Goal: Information Seeking & Learning: Check status

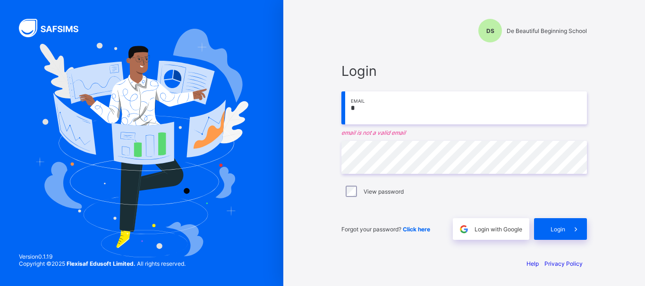
type input "**********"
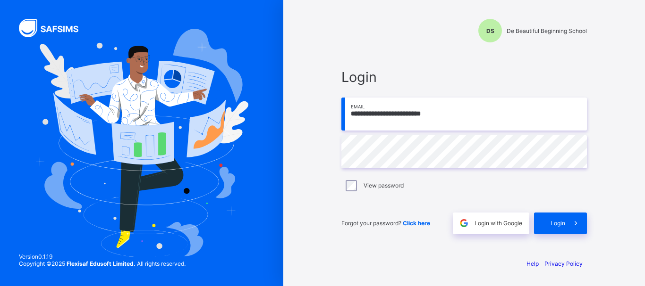
click at [418, 222] on span "Click here" at bounding box center [416, 223] width 27 height 7
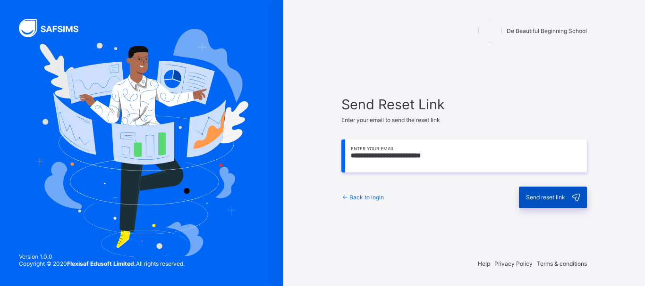
click at [556, 197] on span "Send reset link" at bounding box center [545, 197] width 39 height 7
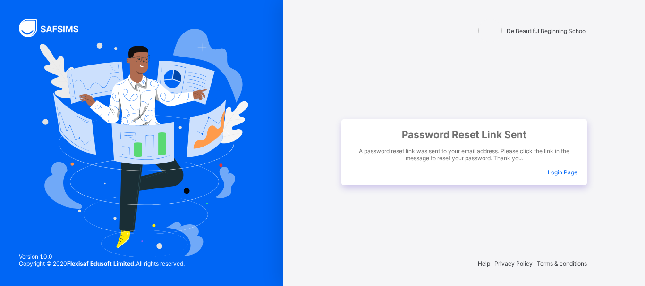
click at [564, 170] on span "Login Page" at bounding box center [562, 172] width 30 height 7
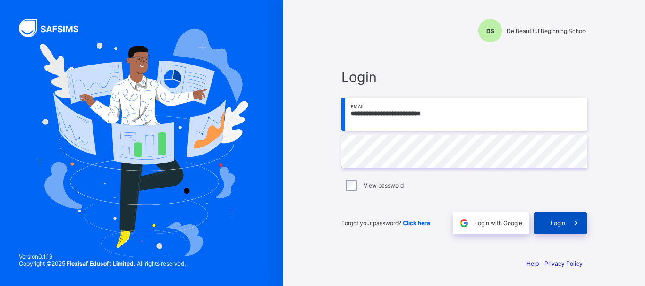
click at [563, 224] on span "Login" at bounding box center [557, 223] width 15 height 7
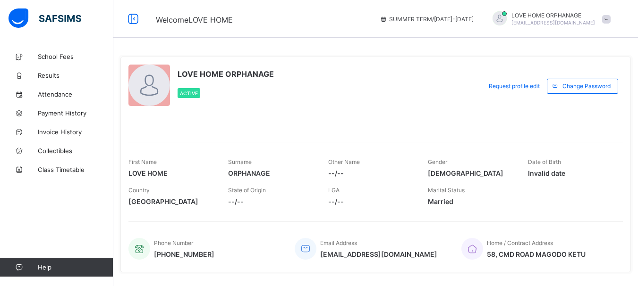
scroll to position [24, 0]
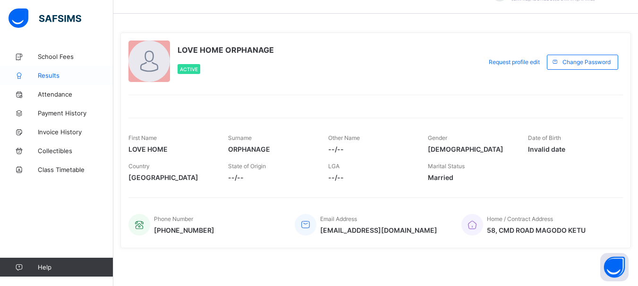
click at [60, 75] on span "Results" at bounding box center [76, 76] width 76 height 8
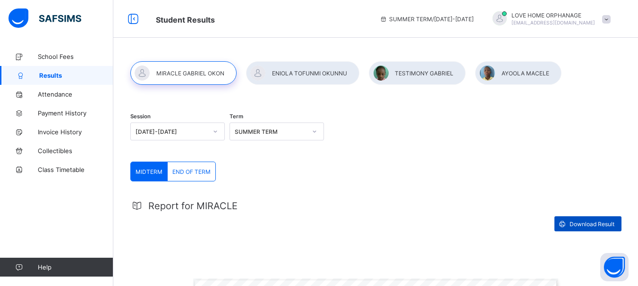
click at [597, 222] on span "Download Result" at bounding box center [591, 224] width 45 height 7
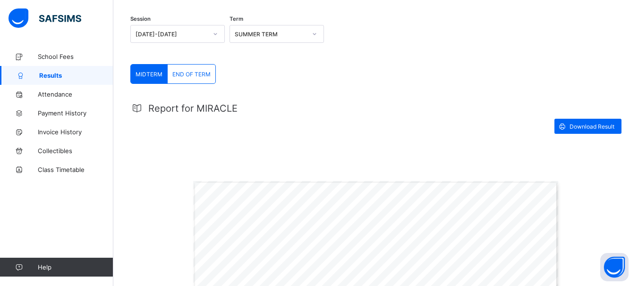
scroll to position [50, 0]
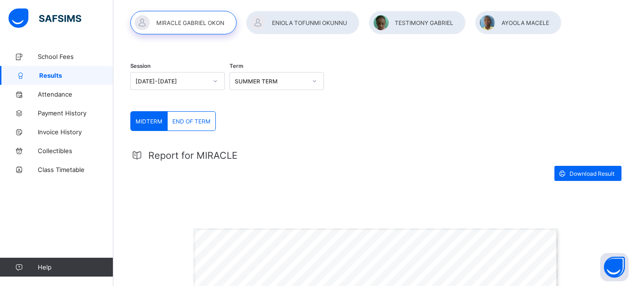
click at [189, 126] on div "END OF TERM" at bounding box center [192, 121] width 48 height 19
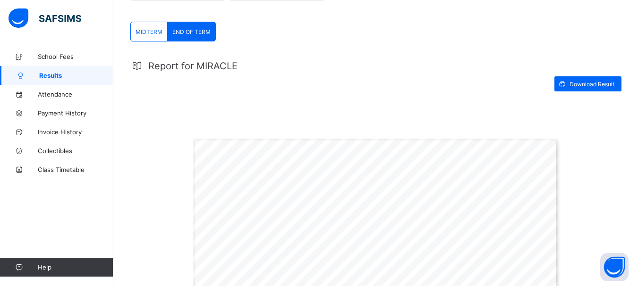
scroll to position [98, 0]
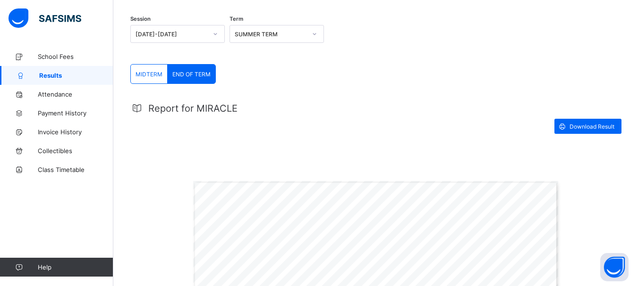
click at [144, 74] on span "MIDTERM" at bounding box center [148, 74] width 27 height 7
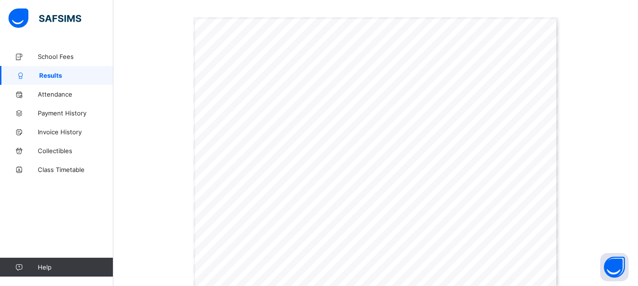
scroll to position [286, 0]
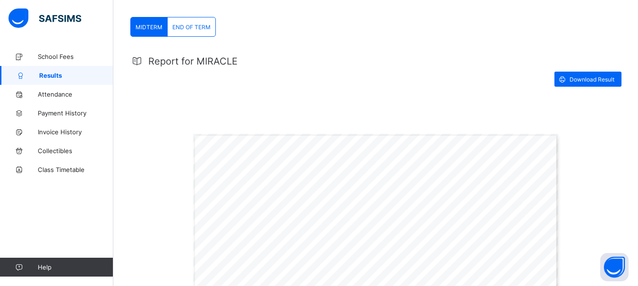
click at [205, 24] on span "END OF TERM" at bounding box center [191, 27] width 38 height 7
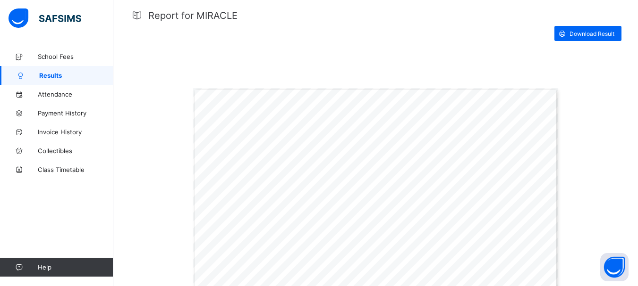
scroll to position [189, 0]
click at [586, 32] on span "Download Result" at bounding box center [591, 35] width 45 height 7
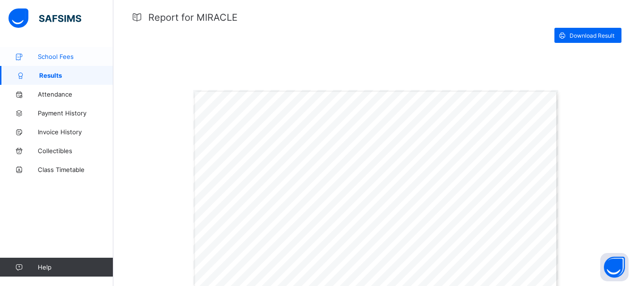
click at [71, 54] on span "School Fees" at bounding box center [76, 57] width 76 height 8
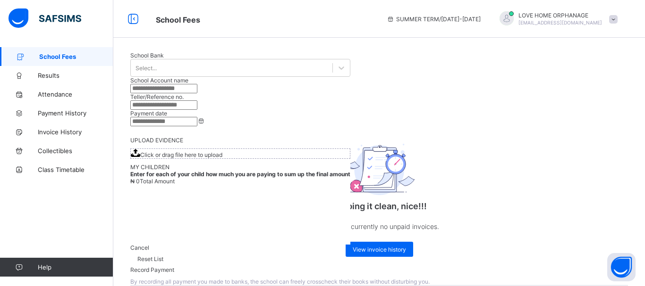
click at [612, 22] on span at bounding box center [613, 19] width 8 height 8
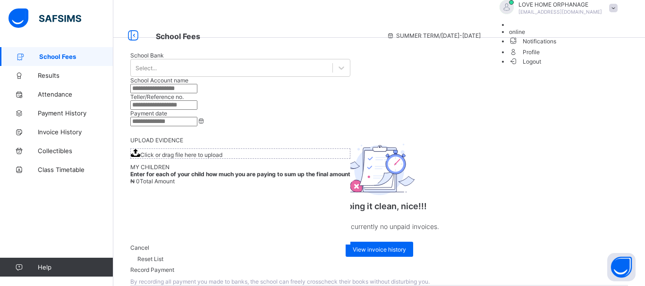
click at [633, 21] on div "SUMMER TERM / 2024-2025 LOVE HOME ORPHANAGE lovehome@therealwoman.org online No…" at bounding box center [513, 35] width 263 height 71
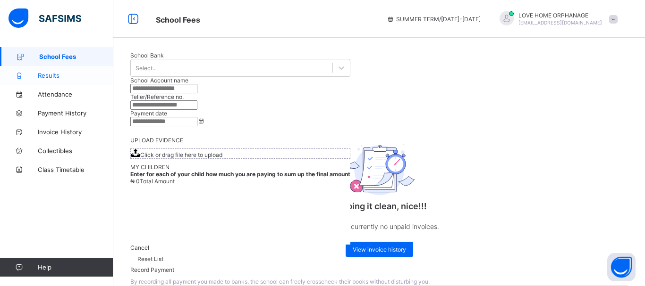
click at [62, 74] on span "Results" at bounding box center [76, 76] width 76 height 8
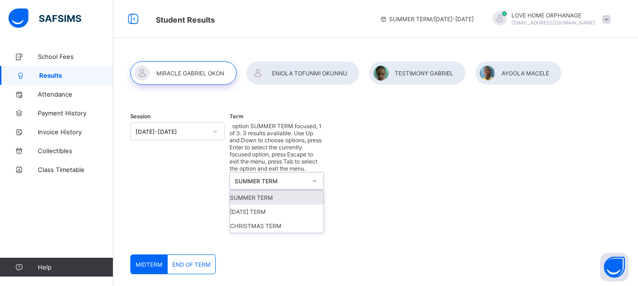
click at [289, 178] on div "SUMMER TERM" at bounding box center [271, 181] width 72 height 7
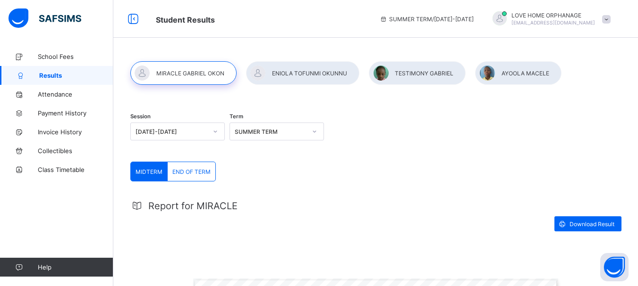
click at [310, 130] on div at bounding box center [314, 131] width 16 height 15
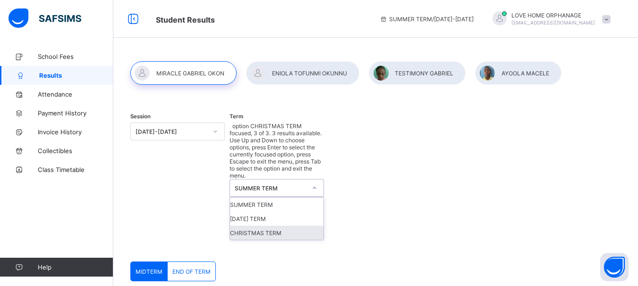
click at [404, 147] on div "Session 2024-2025 Term option CHRISTMAS TERM focused, 3 of 3. 3 results availab…" at bounding box center [375, 183] width 490 height 158
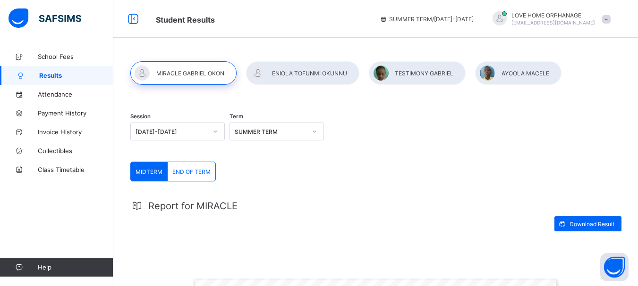
click at [289, 131] on div "SUMMER TERM" at bounding box center [271, 131] width 72 height 7
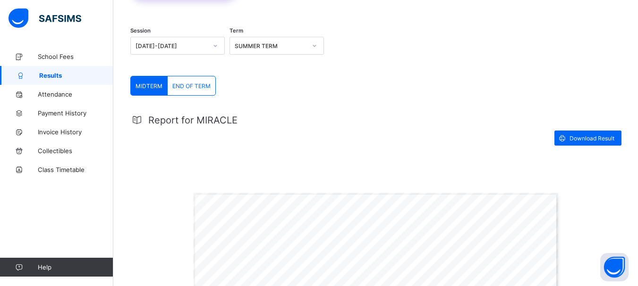
scroll to position [94, 0]
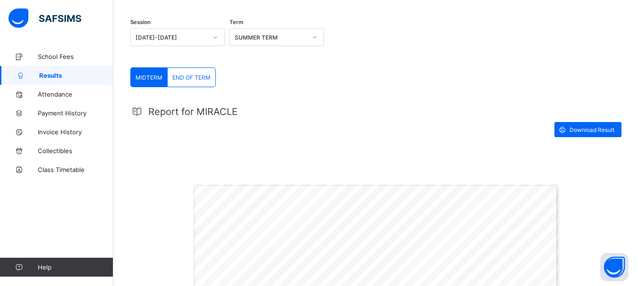
click at [193, 76] on span "END OF TERM" at bounding box center [191, 77] width 38 height 7
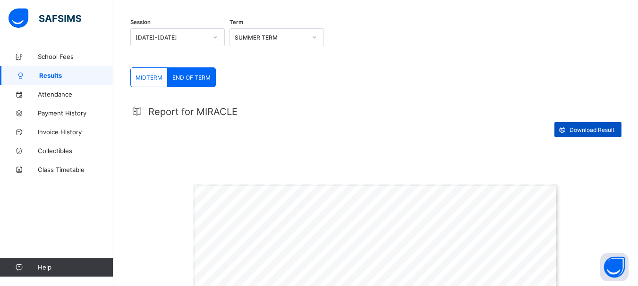
click at [615, 123] on div "Download Result" at bounding box center [587, 129] width 67 height 15
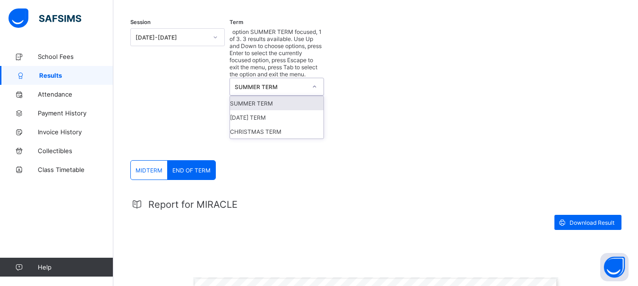
click at [316, 82] on icon at bounding box center [314, 86] width 6 height 9
click at [292, 110] on div "EASTER TERM" at bounding box center [276, 117] width 93 height 14
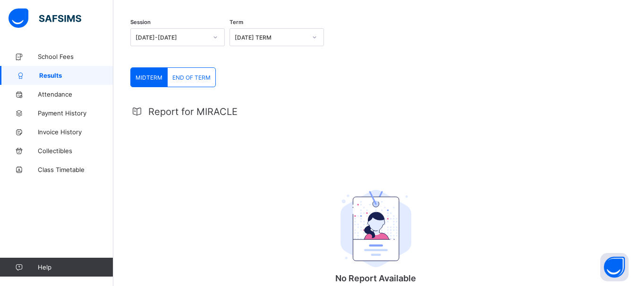
click at [198, 79] on span "END OF TERM" at bounding box center [191, 77] width 38 height 7
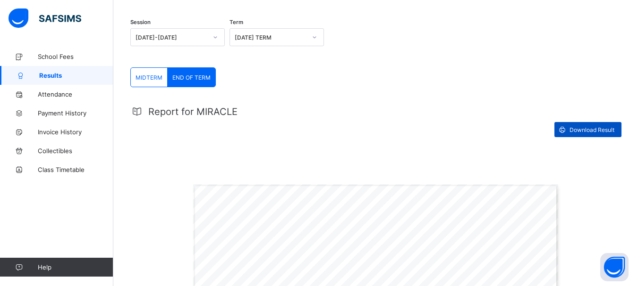
click at [608, 125] on div "Download Result" at bounding box center [587, 129] width 67 height 15
click at [306, 37] on div "EASTER TERM" at bounding box center [271, 37] width 72 height 7
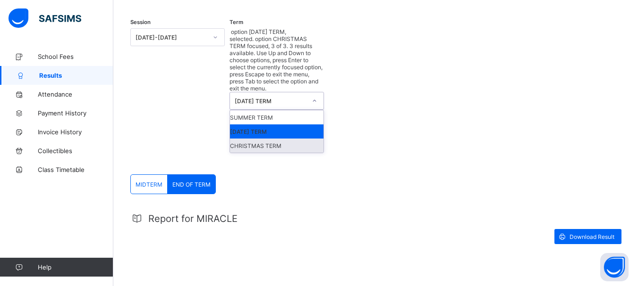
click at [297, 139] on div "CHRISTMAS TERM" at bounding box center [276, 146] width 93 height 14
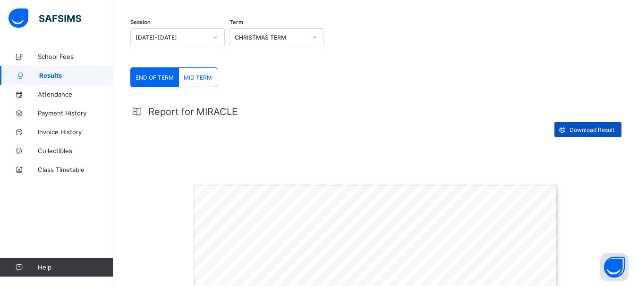
click at [600, 126] on span "Download Result" at bounding box center [591, 129] width 45 height 7
click at [589, 126] on span "Download Result" at bounding box center [591, 129] width 45 height 7
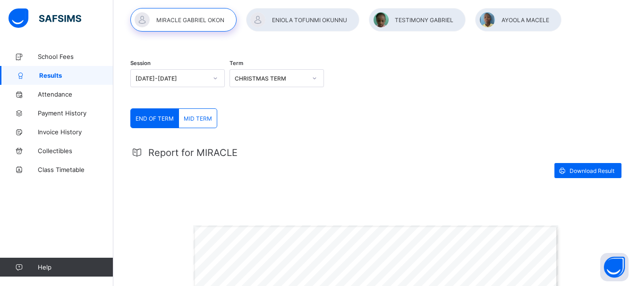
scroll to position [0, 0]
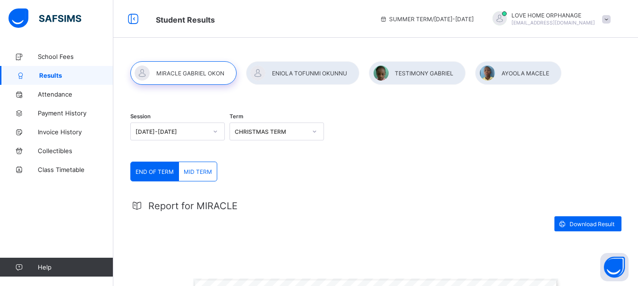
click at [382, 74] on div at bounding box center [417, 73] width 97 height 24
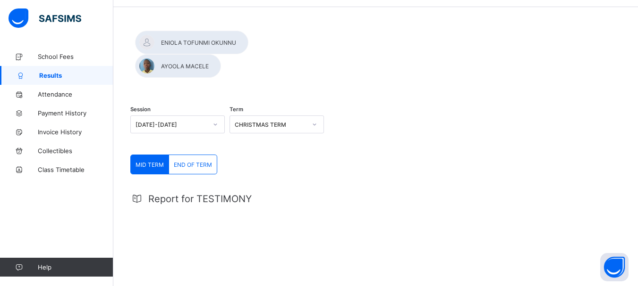
scroll to position [47, 0]
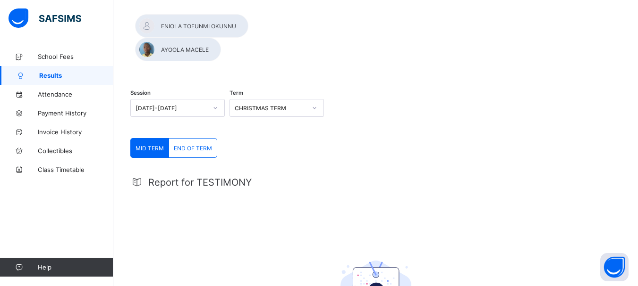
click at [196, 145] on span "END OF TERM" at bounding box center [193, 148] width 38 height 7
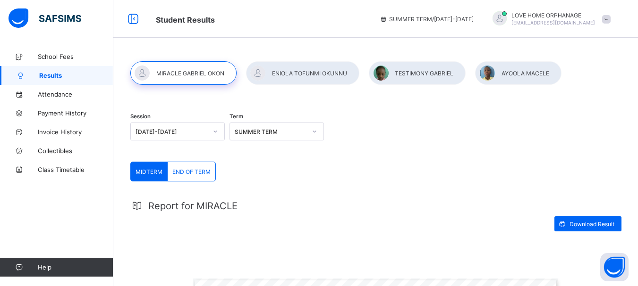
click at [189, 176] on div "END OF TERM" at bounding box center [192, 171] width 48 height 19
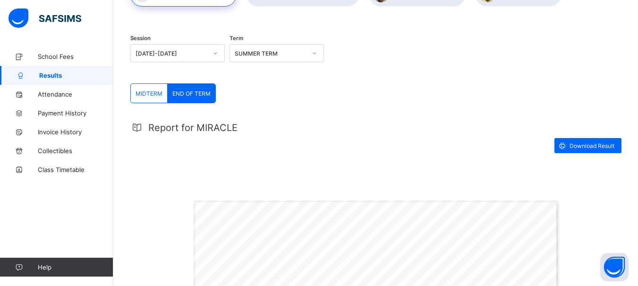
scroll to position [34, 0]
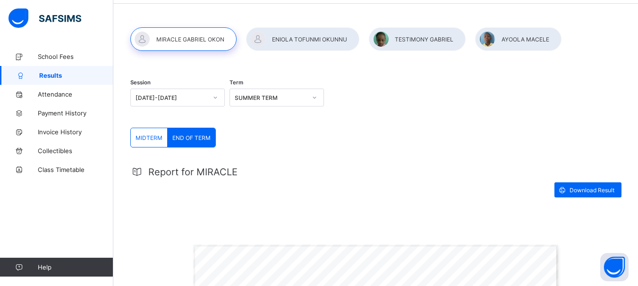
click at [410, 41] on div at bounding box center [417, 39] width 97 height 24
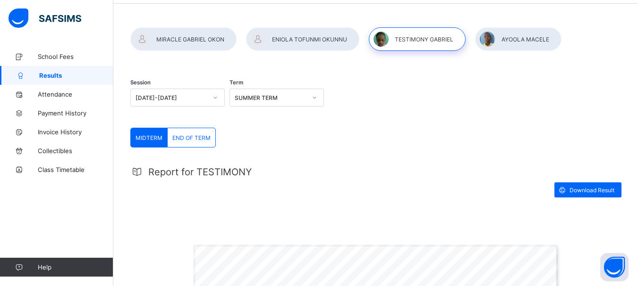
click at [191, 144] on div "END OF TERM" at bounding box center [192, 137] width 48 height 19
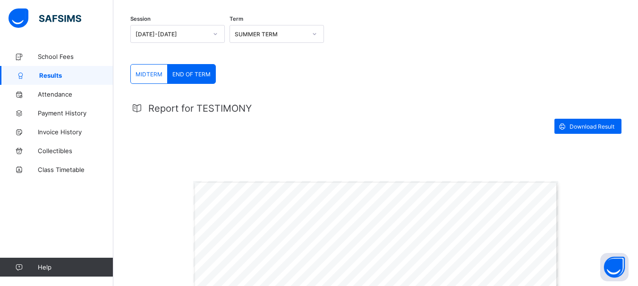
scroll to position [81, 0]
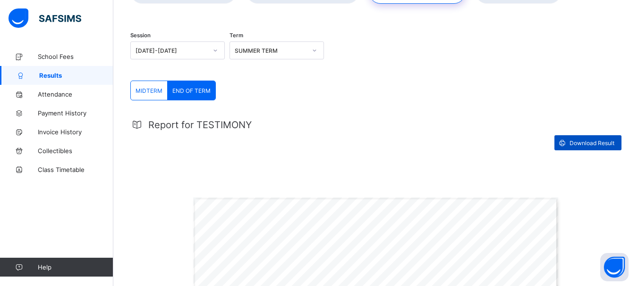
click at [605, 138] on div "Download Result" at bounding box center [587, 142] width 67 height 15
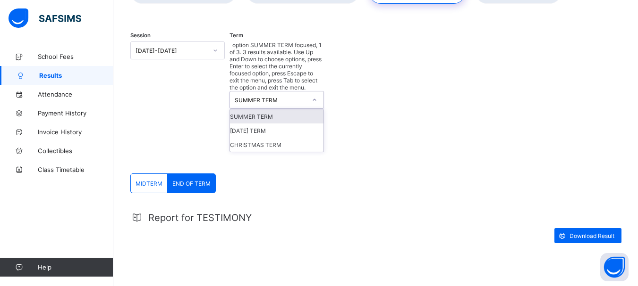
click at [315, 95] on icon at bounding box center [314, 99] width 6 height 9
click at [309, 124] on div "EASTER TERM" at bounding box center [276, 131] width 93 height 14
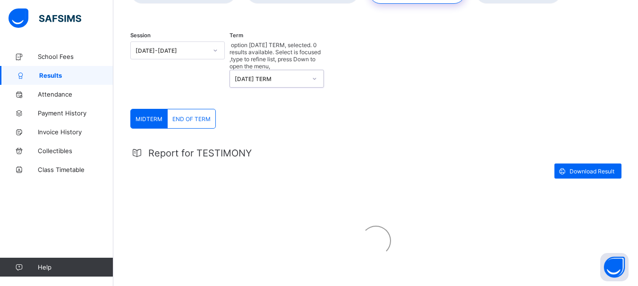
click at [197, 116] on span "END OF TERM" at bounding box center [191, 119] width 38 height 7
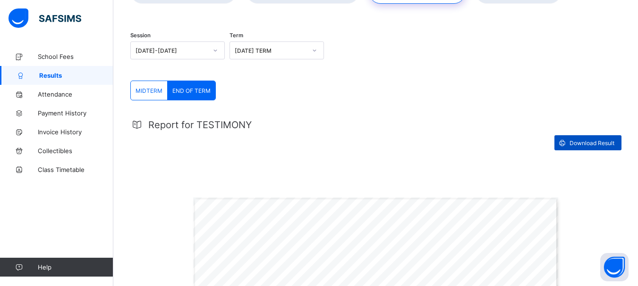
click at [600, 140] on span "Download Result" at bounding box center [591, 143] width 45 height 7
click at [580, 140] on span "Download Result" at bounding box center [591, 143] width 45 height 7
click at [298, 51] on div "EASTER TERM" at bounding box center [271, 50] width 72 height 7
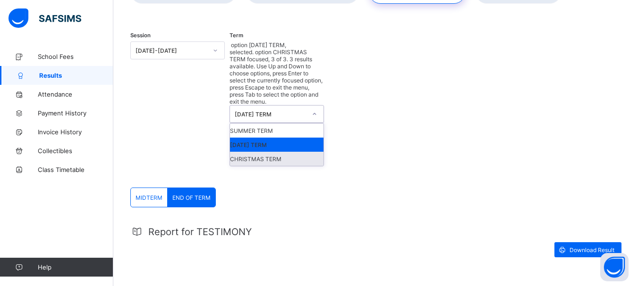
click at [279, 152] on div "CHRISTMAS TERM" at bounding box center [276, 159] width 93 height 14
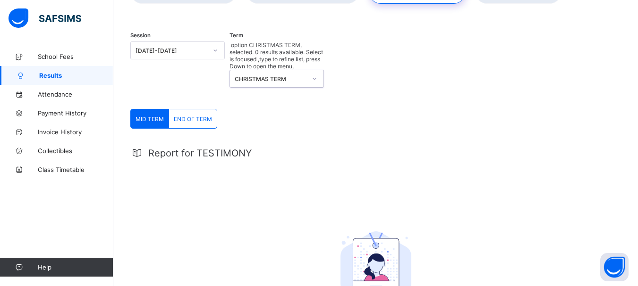
click at [183, 116] on span "END OF TERM" at bounding box center [193, 119] width 38 height 7
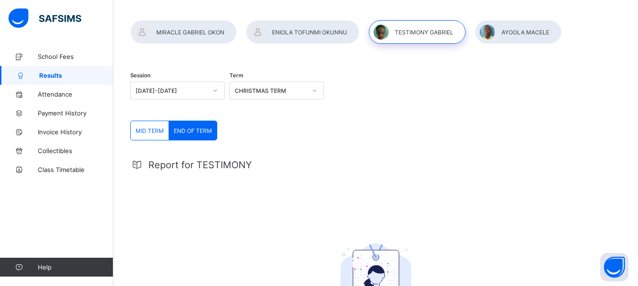
scroll to position [0, 0]
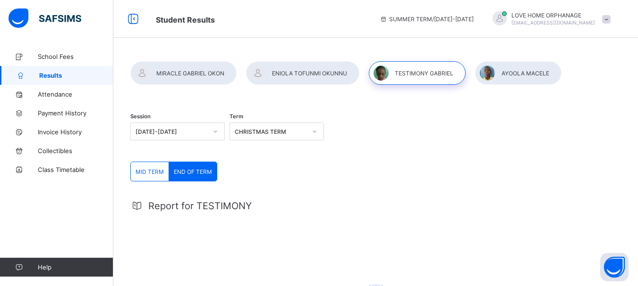
click at [304, 130] on div "CHRISTMAS TERM" at bounding box center [271, 131] width 72 height 7
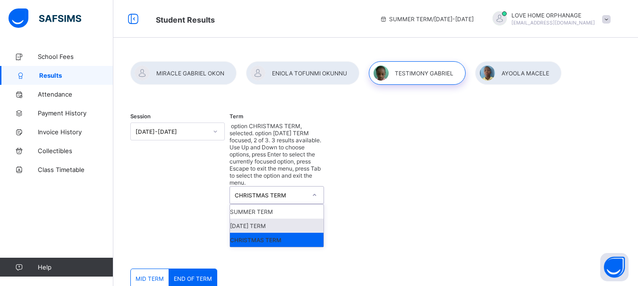
click at [293, 219] on div "EASTER TERM" at bounding box center [276, 226] width 93 height 14
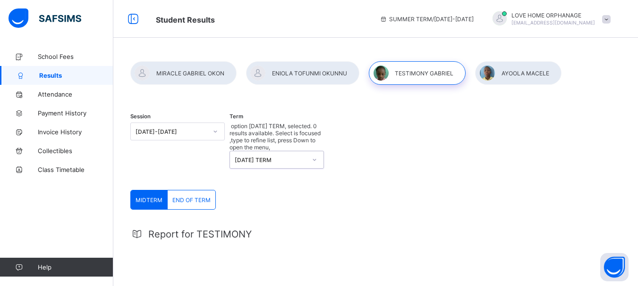
click at [300, 157] on div "EASTER TERM" at bounding box center [271, 160] width 72 height 7
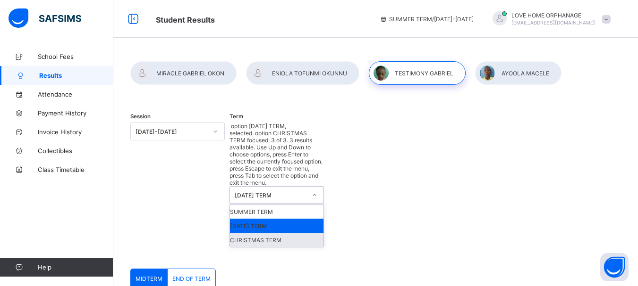
click at [299, 233] on div "CHRISTMAS TERM" at bounding box center [276, 240] width 93 height 14
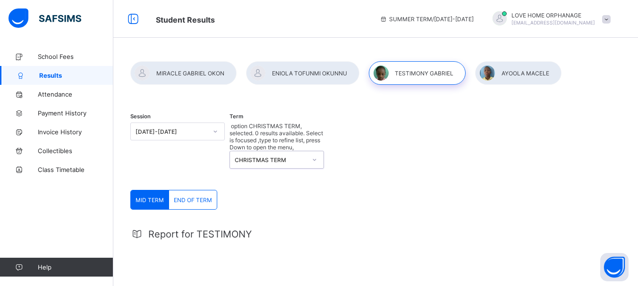
click at [184, 197] on span "END OF TERM" at bounding box center [193, 200] width 38 height 7
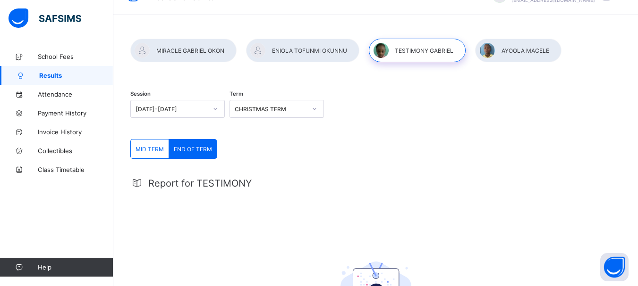
scroll to position [9, 0]
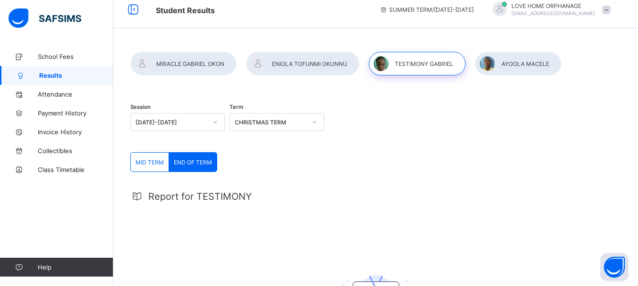
click at [420, 71] on div at bounding box center [417, 64] width 97 height 24
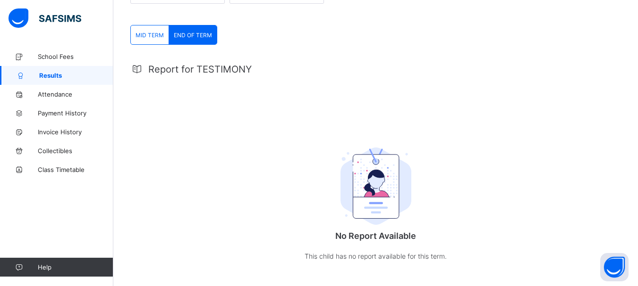
scroll to position [151, 0]
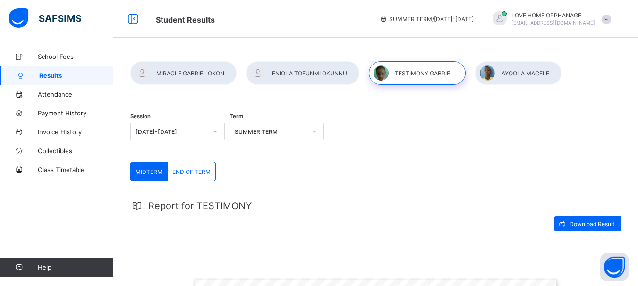
click at [302, 134] on div "SUMMER TERM" at bounding box center [271, 131] width 72 height 7
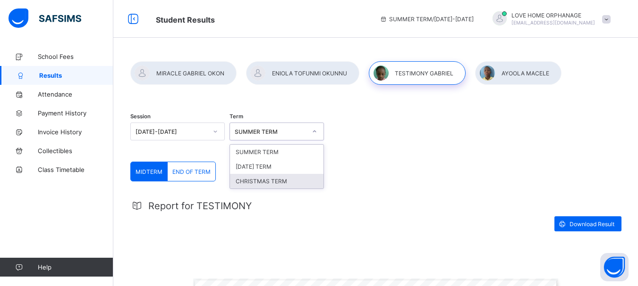
click at [283, 181] on div "CHRISTMAS TERM" at bounding box center [276, 181] width 93 height 15
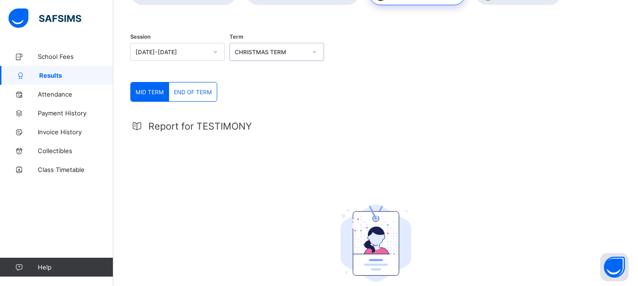
scroll to position [94, 0]
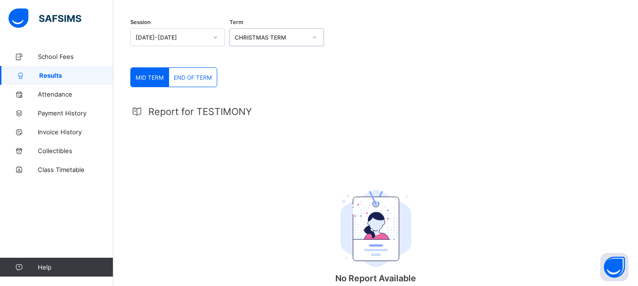
click at [195, 75] on span "END OF TERM" at bounding box center [193, 77] width 38 height 7
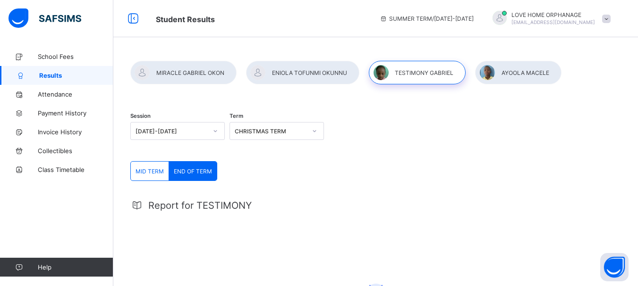
scroll to position [0, 0]
click at [313, 129] on div at bounding box center [314, 131] width 16 height 15
click at [56, 131] on span "Invoice History" at bounding box center [76, 132] width 76 height 8
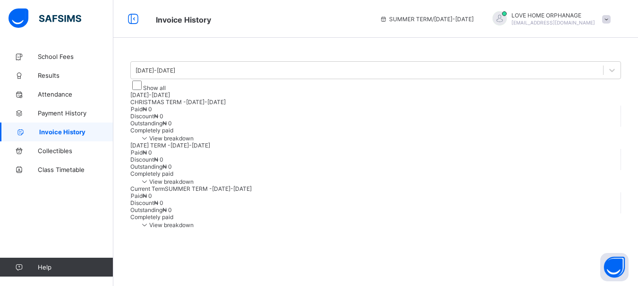
scroll to position [16, 0]
click at [193, 229] on span "View breakdown" at bounding box center [167, 225] width 54 height 7
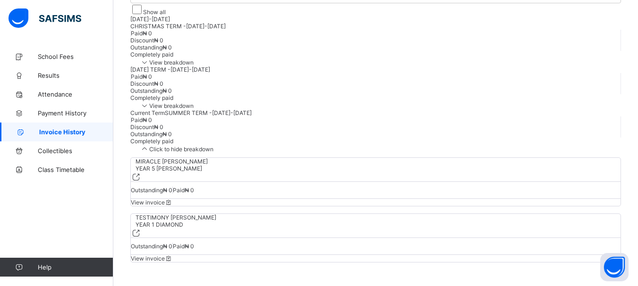
scroll to position [126, 0]
click at [173, 255] on span "View invoice" at bounding box center [152, 258] width 42 height 7
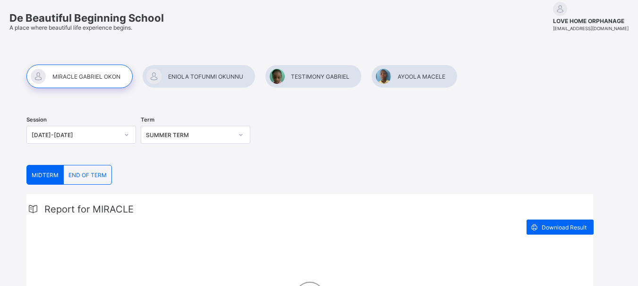
scroll to position [73, 0]
